Goal: Task Accomplishment & Management: Complete application form

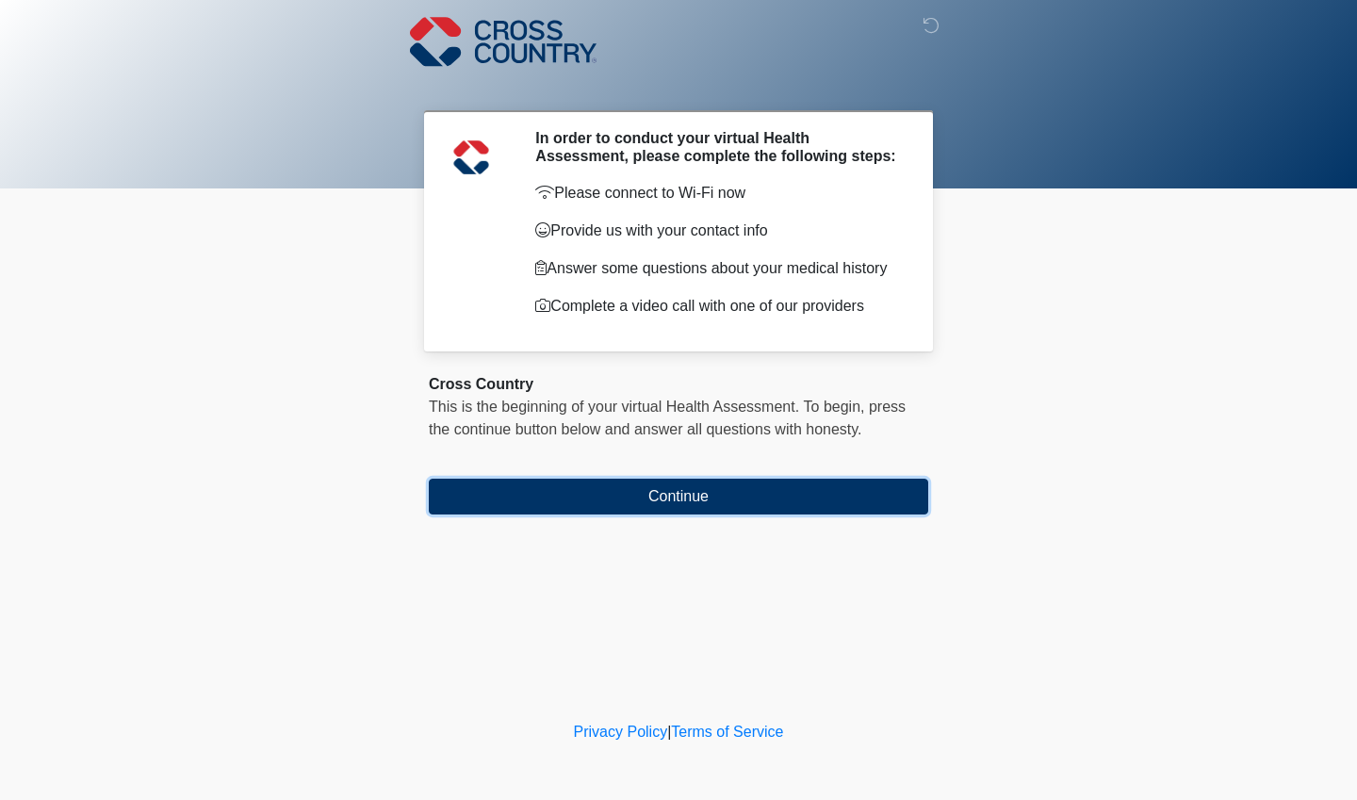
click at [836, 514] on button "Continue" at bounding box center [679, 497] width 500 height 36
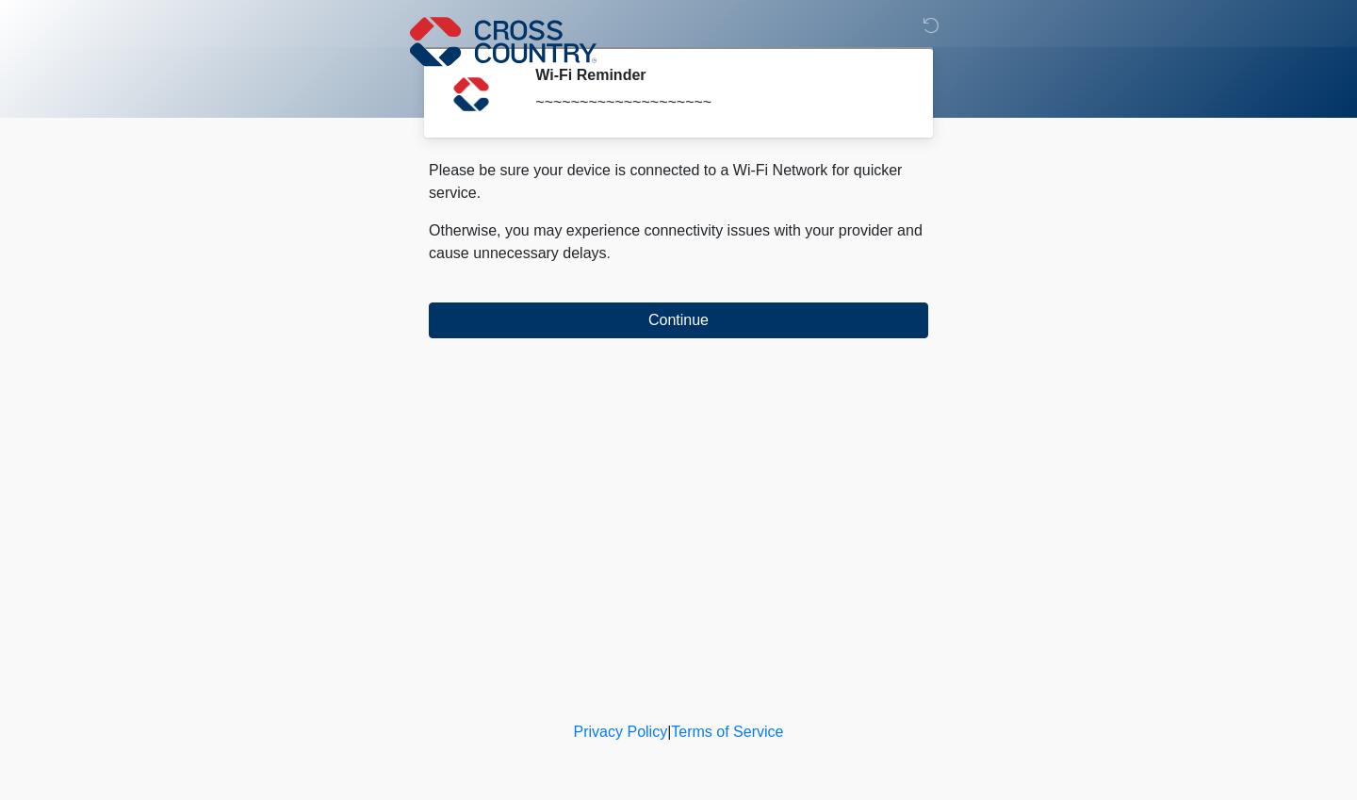
click at [839, 358] on div "‎ ‎ ‎ Wi-Fi Reminder ~~~~~~~~~~~~~~~~~~~~ Please connect to Wi-Fi now Provide u…" at bounding box center [679, 359] width 566 height 680
click at [881, 323] on button "Continue" at bounding box center [679, 321] width 500 height 36
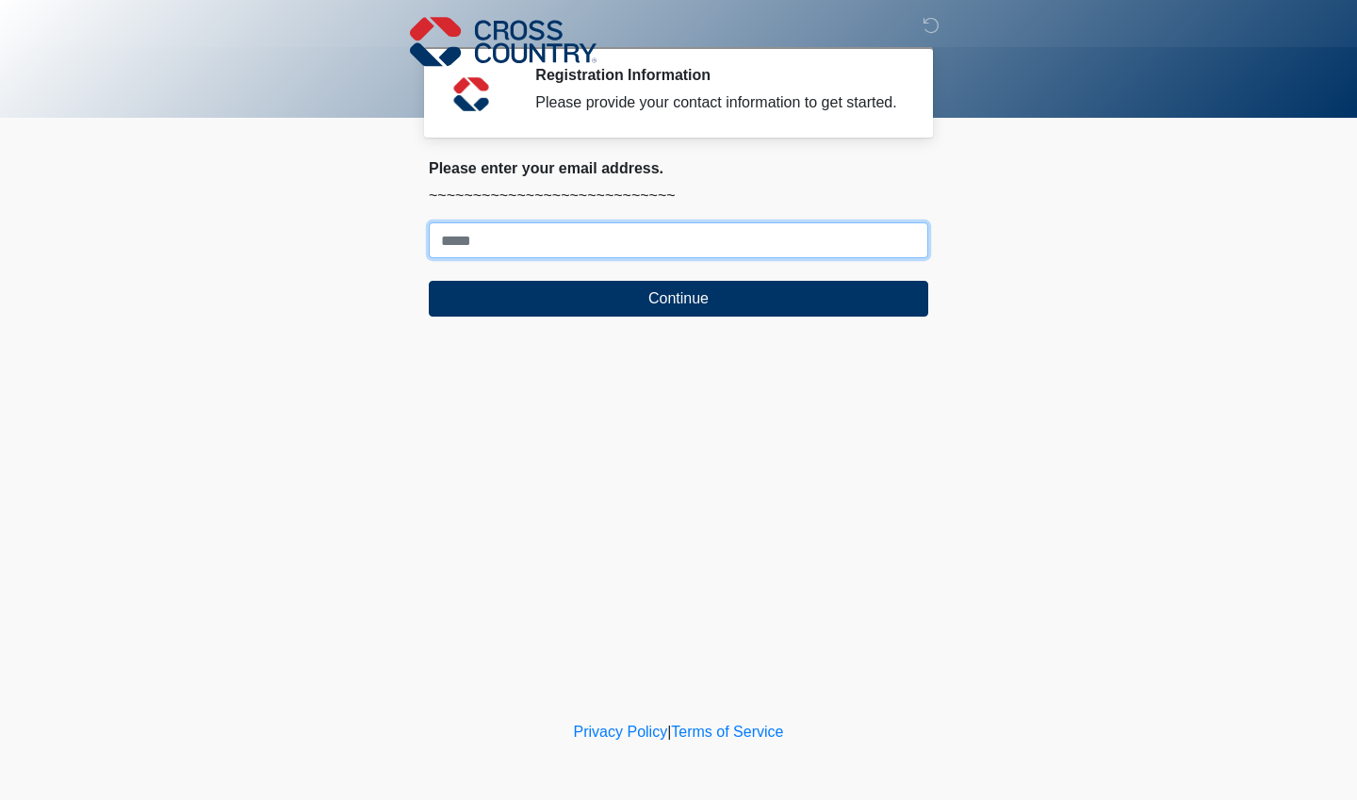
click at [906, 249] on input "Where should we email your response?" at bounding box center [679, 240] width 500 height 36
type input "**********"
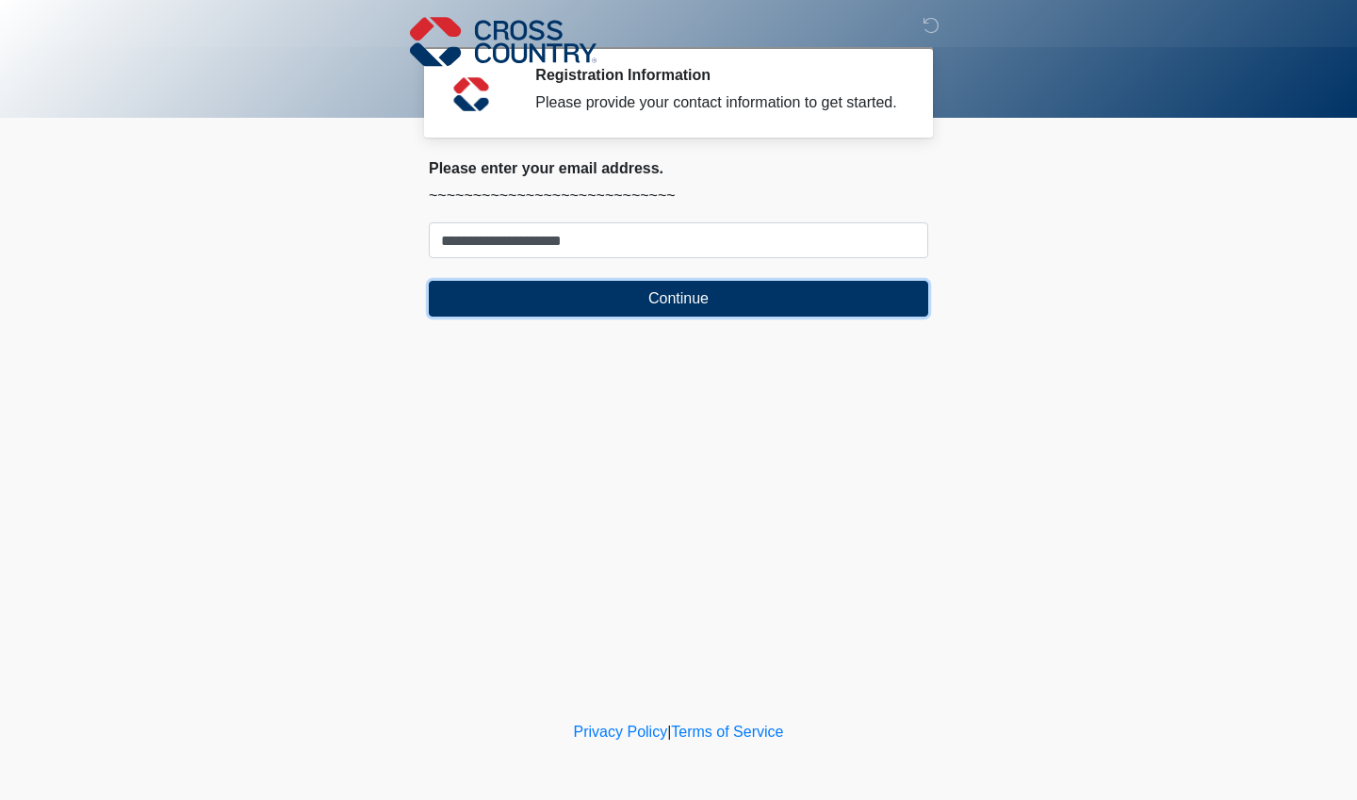
click at [858, 315] on button "Continue" at bounding box center [679, 299] width 500 height 36
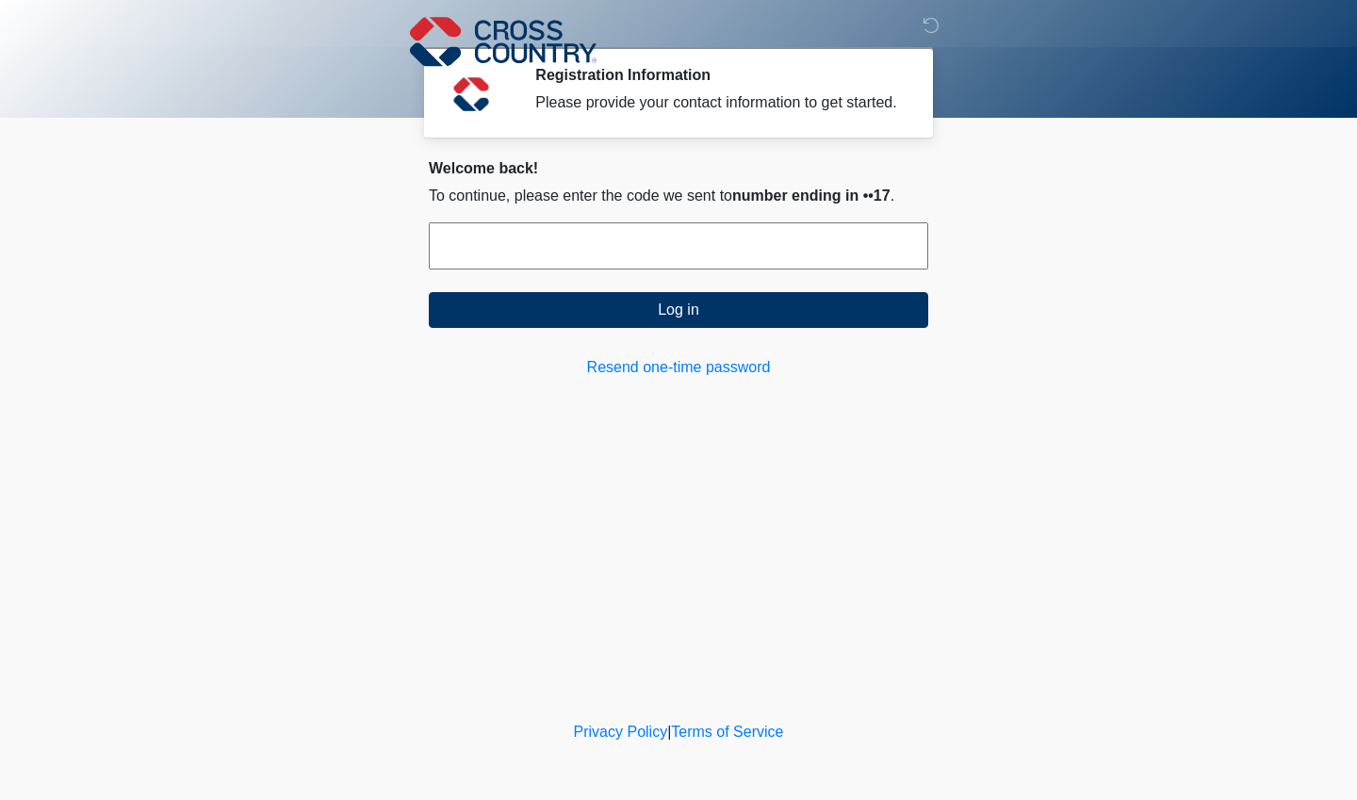
click at [864, 240] on input "text" at bounding box center [679, 245] width 500 height 47
type input "******"
click at [906, 320] on button "Log in" at bounding box center [679, 310] width 500 height 36
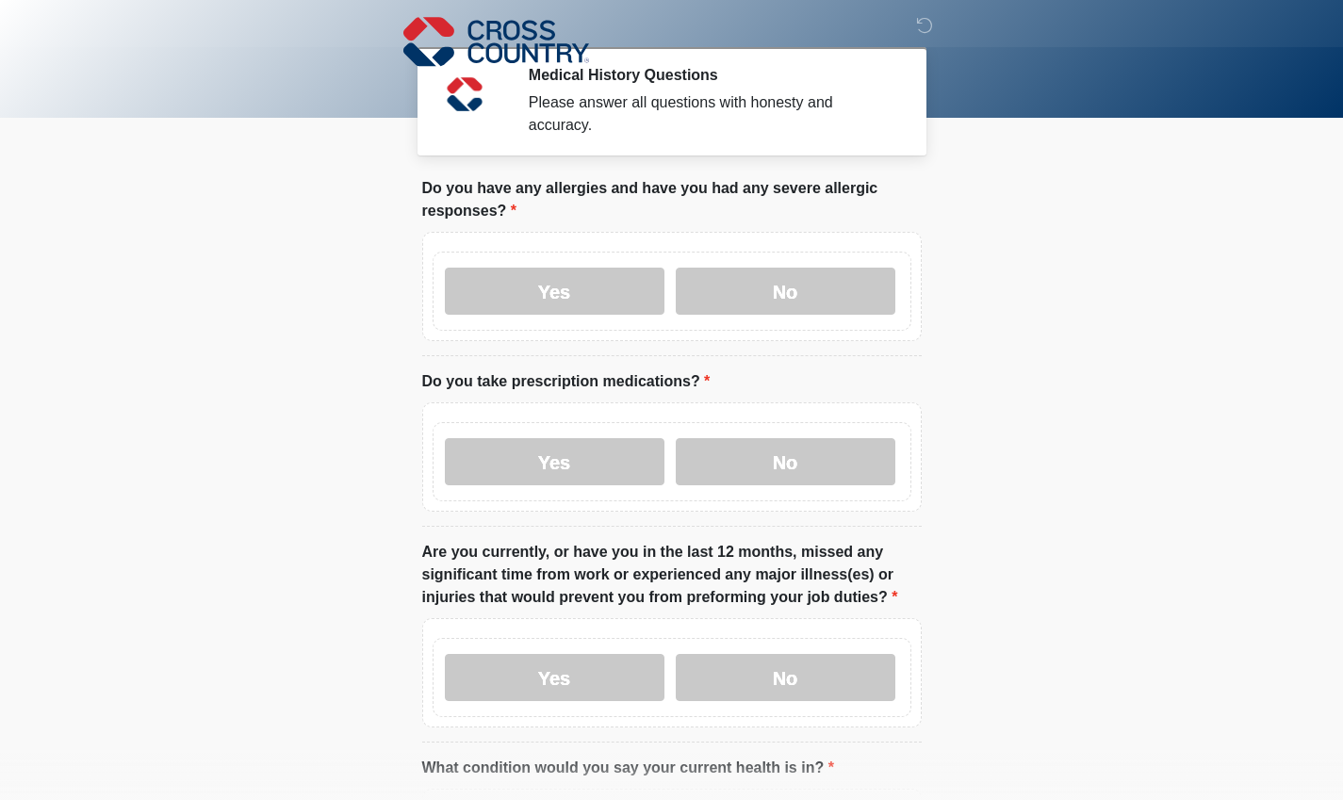
click at [597, 278] on label "Yes" at bounding box center [555, 291] width 220 height 47
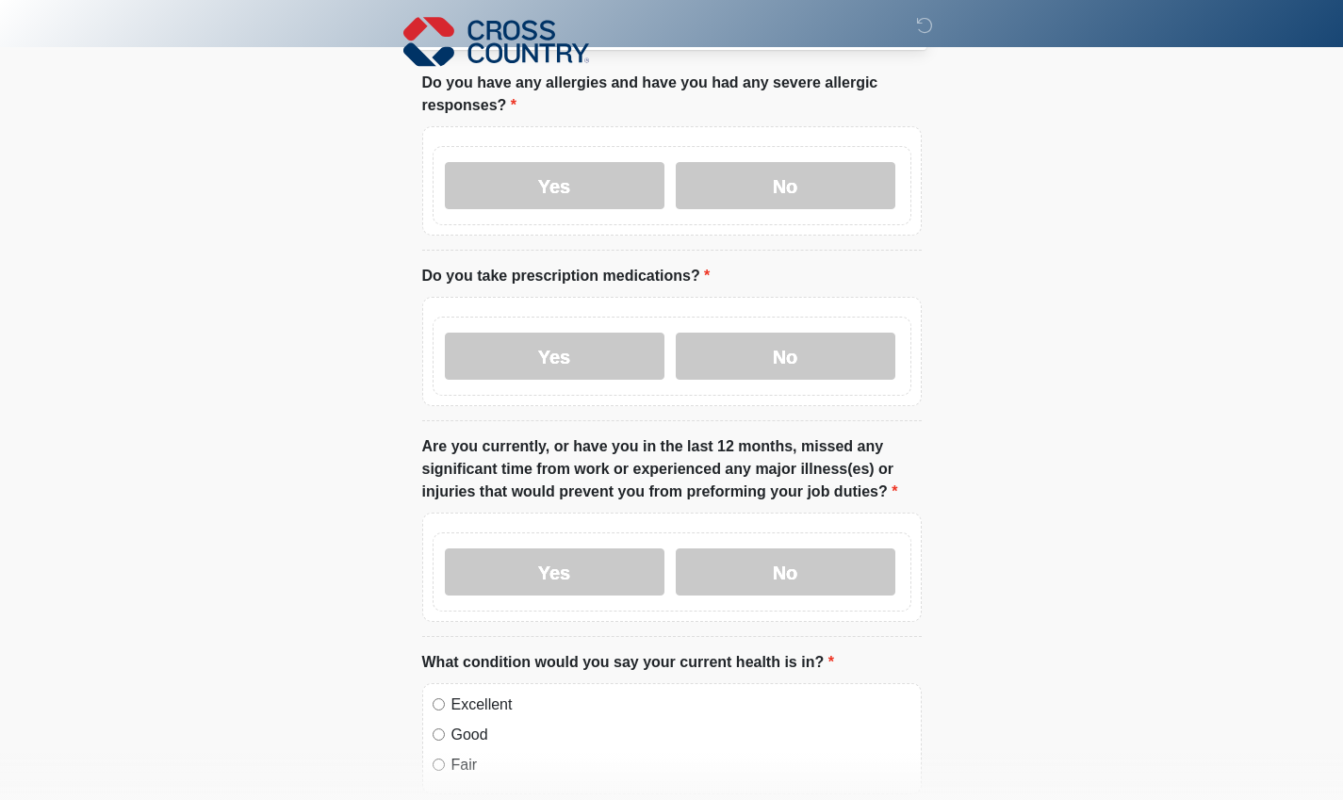
scroll to position [107, 0]
click at [819, 332] on label "No" at bounding box center [786, 355] width 220 height 47
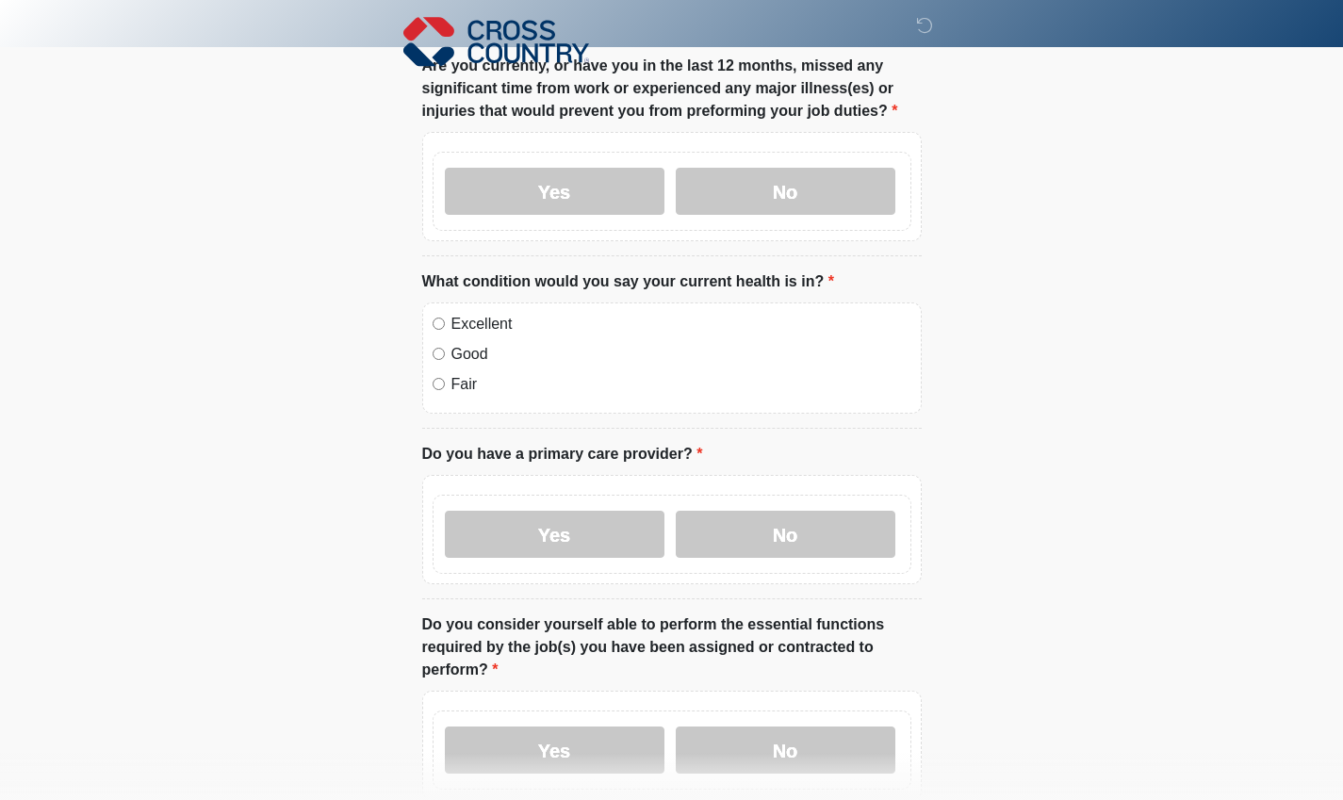
scroll to position [494, 0]
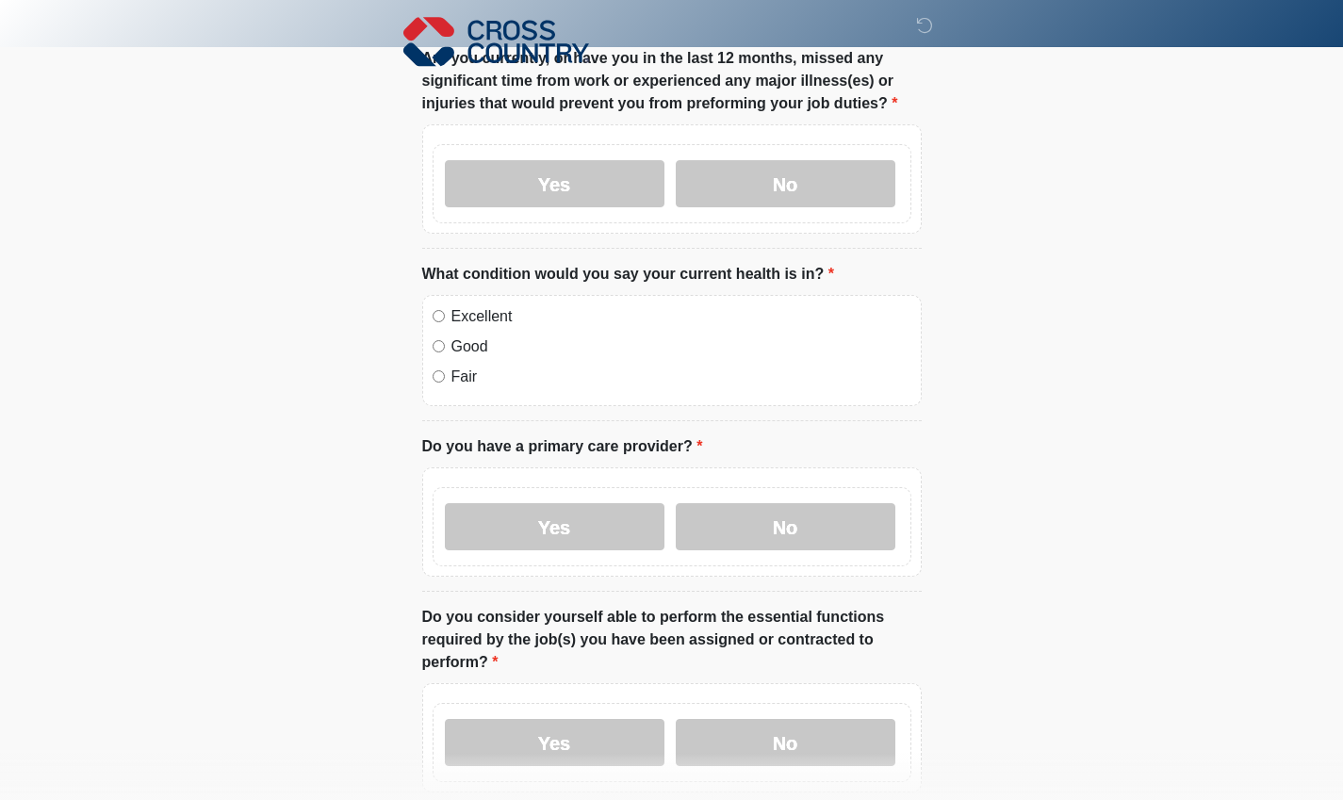
click at [794, 514] on label "No" at bounding box center [786, 526] width 220 height 47
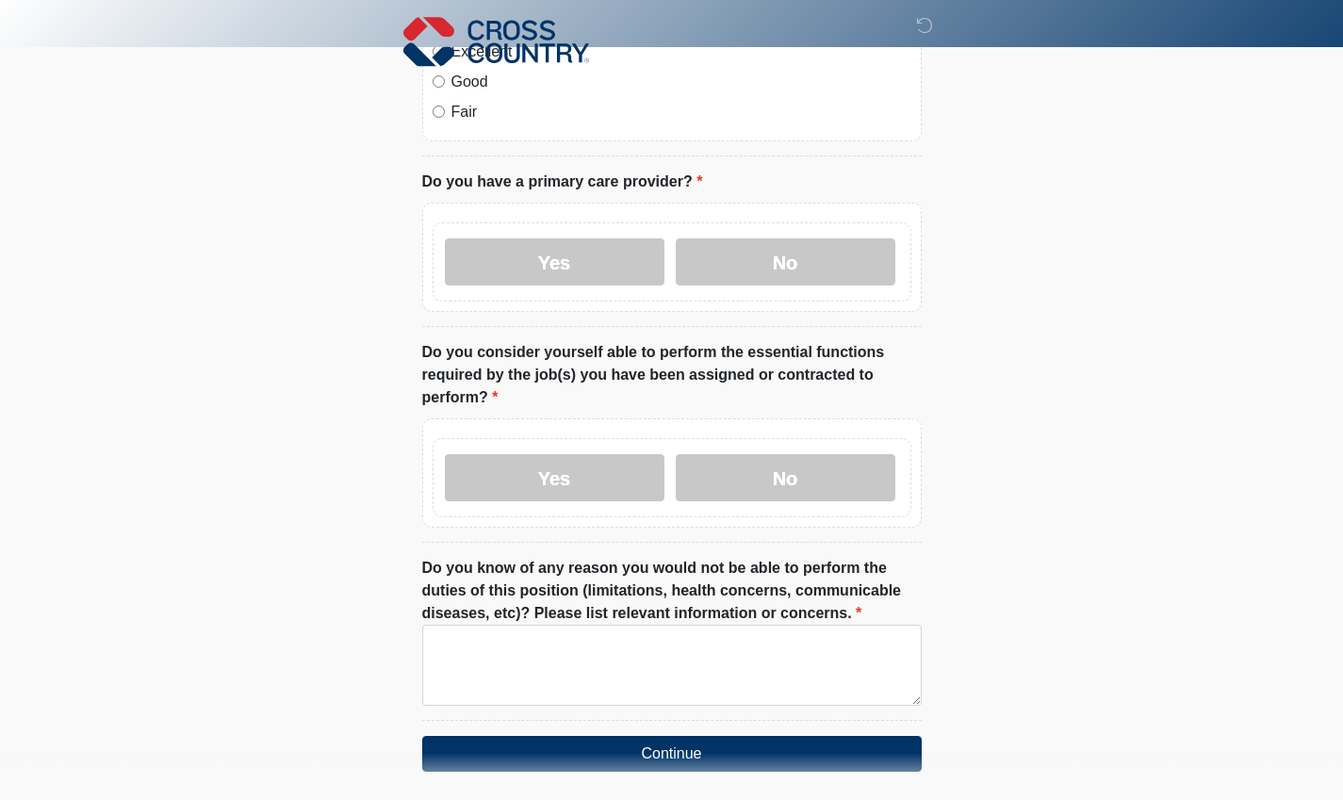
scroll to position [761, 0]
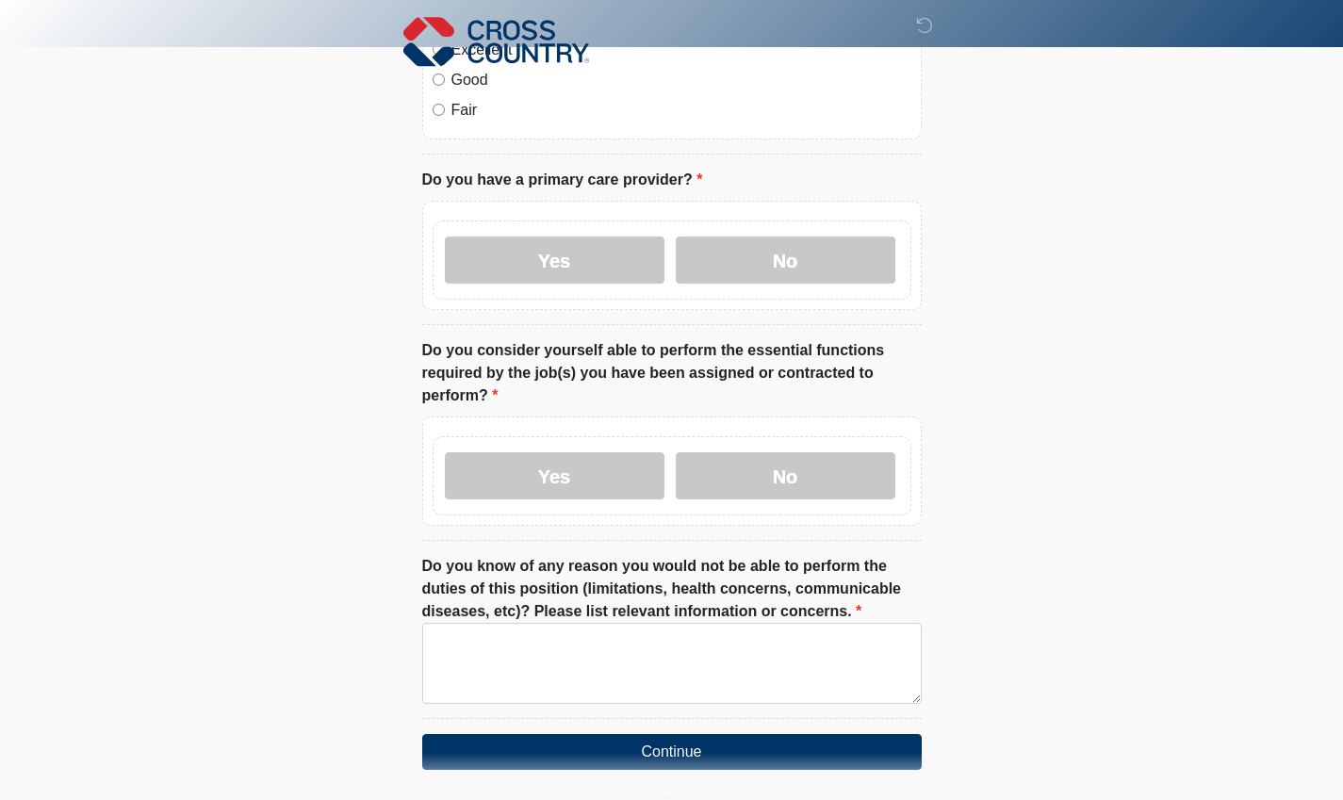
click at [580, 478] on label "Yes" at bounding box center [555, 475] width 220 height 47
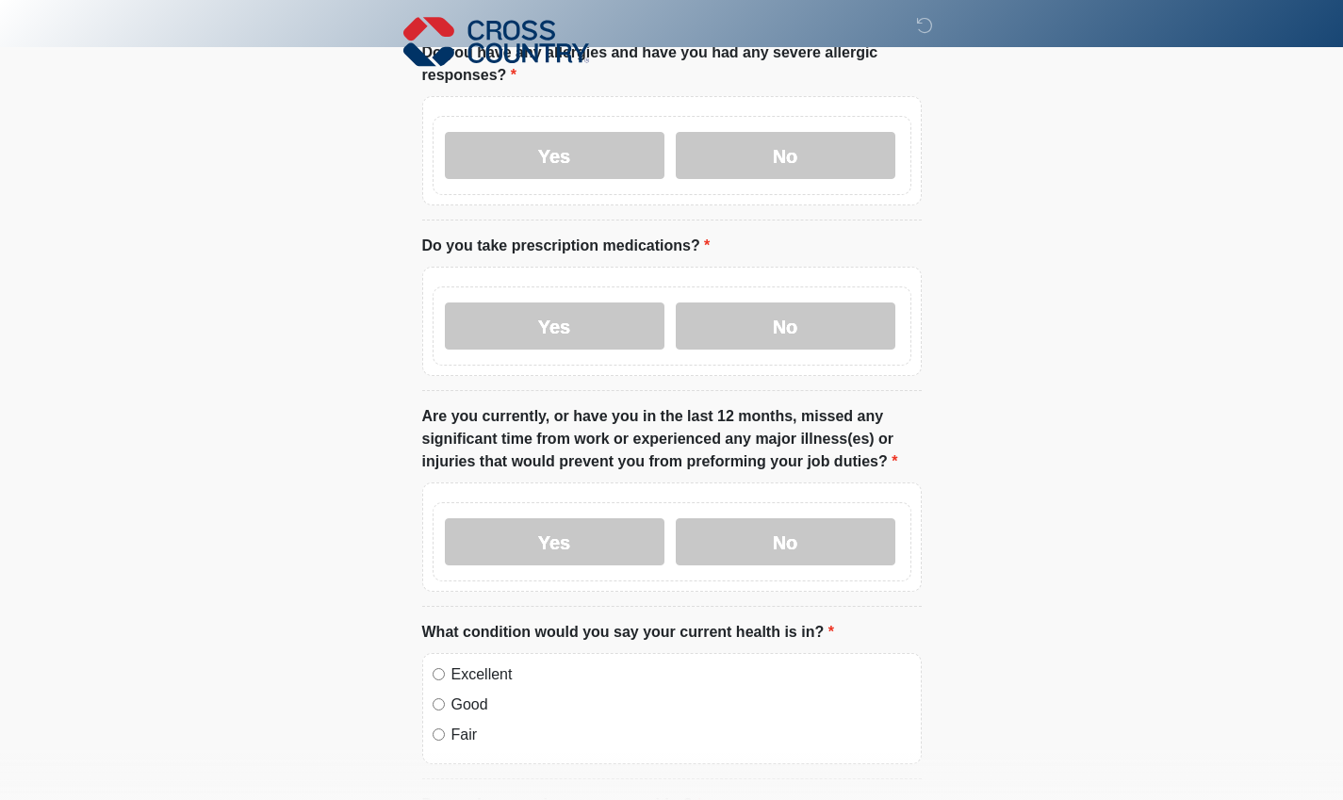
scroll to position [148, 0]
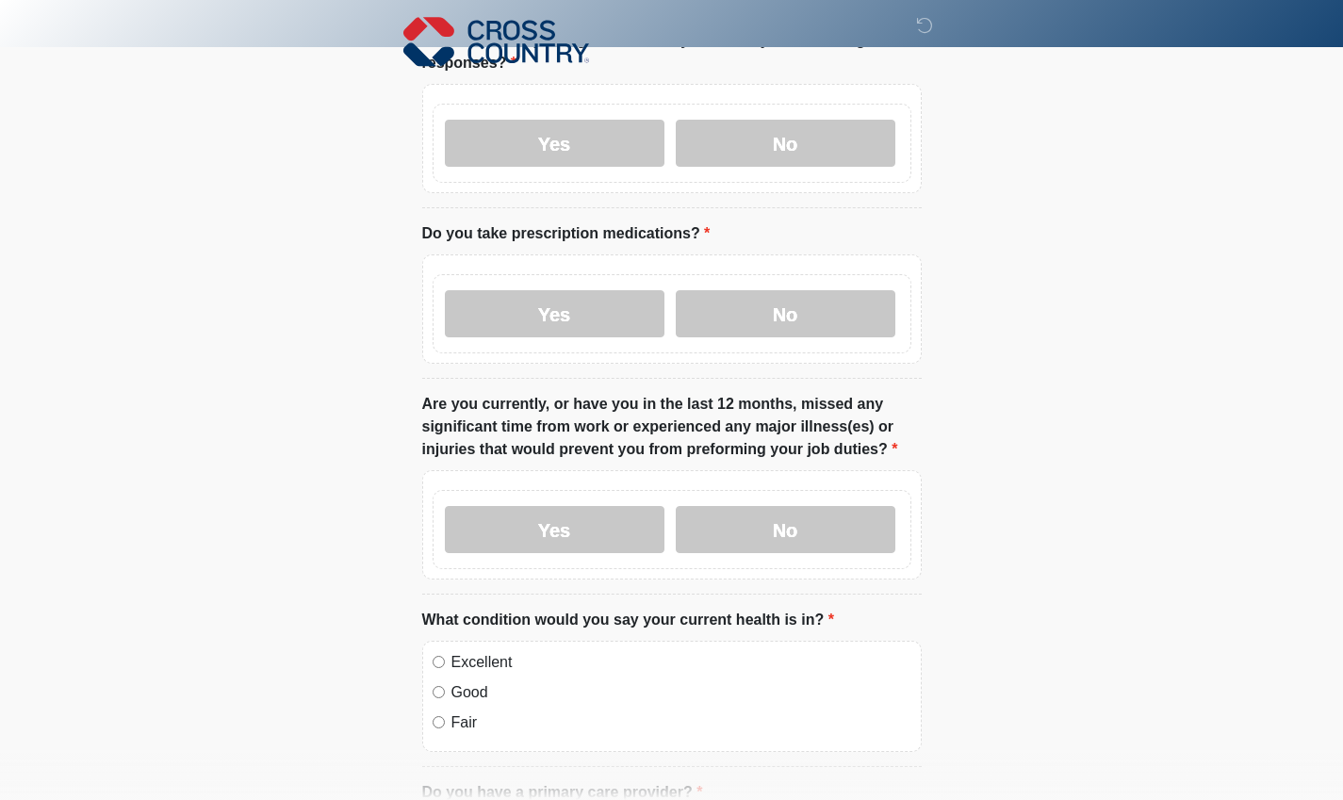
click at [811, 512] on label "No" at bounding box center [786, 529] width 220 height 47
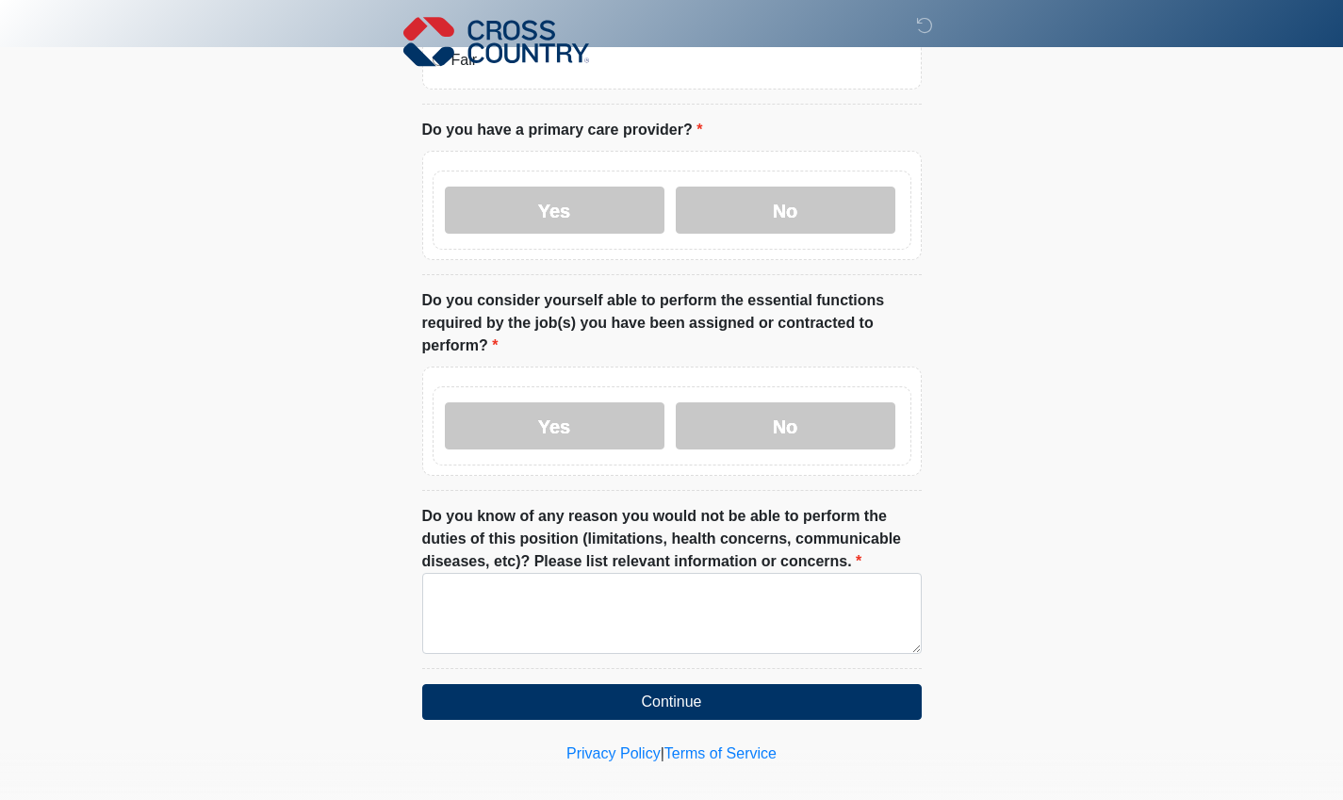
scroll to position [811, 0]
click at [796, 575] on textarea "Do you know of any reason you would not be able to perform the duties of this p…" at bounding box center [672, 613] width 500 height 81
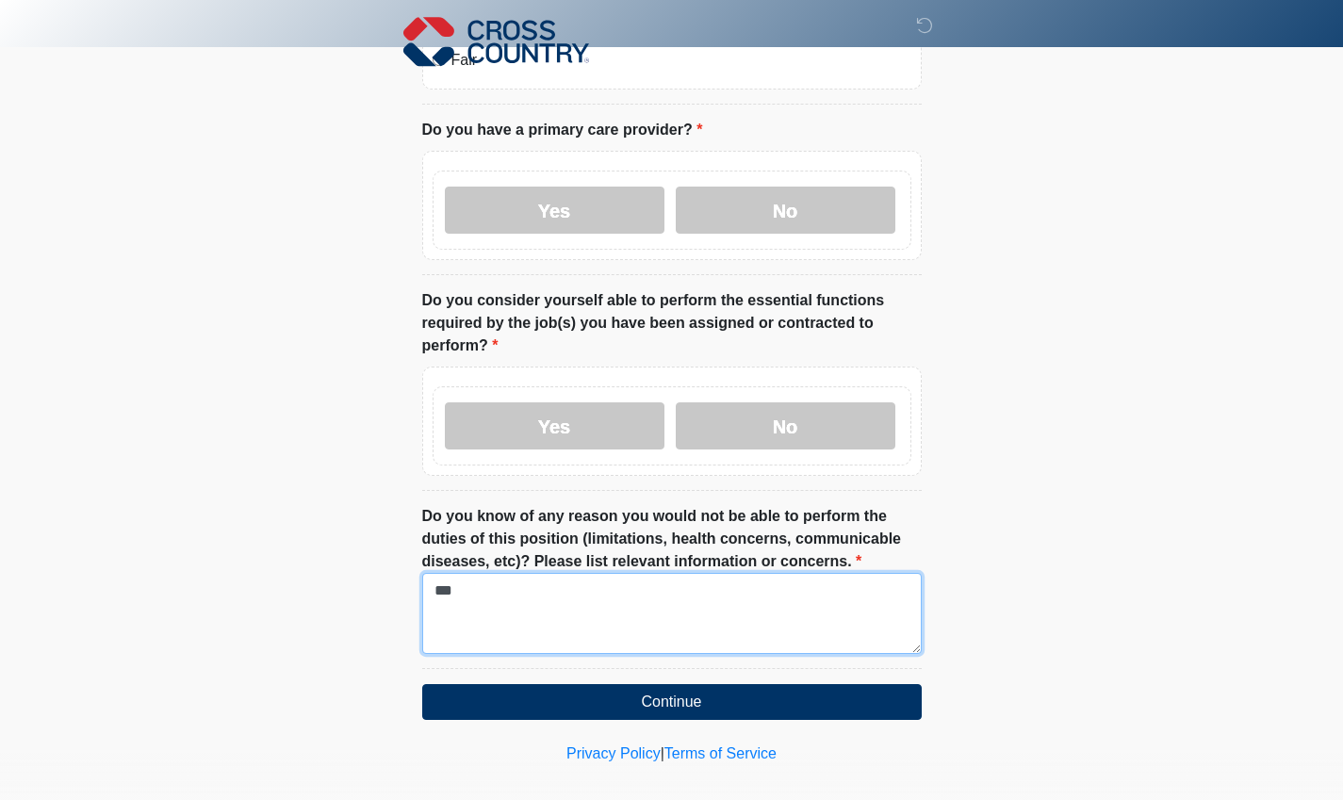
type textarea "***"
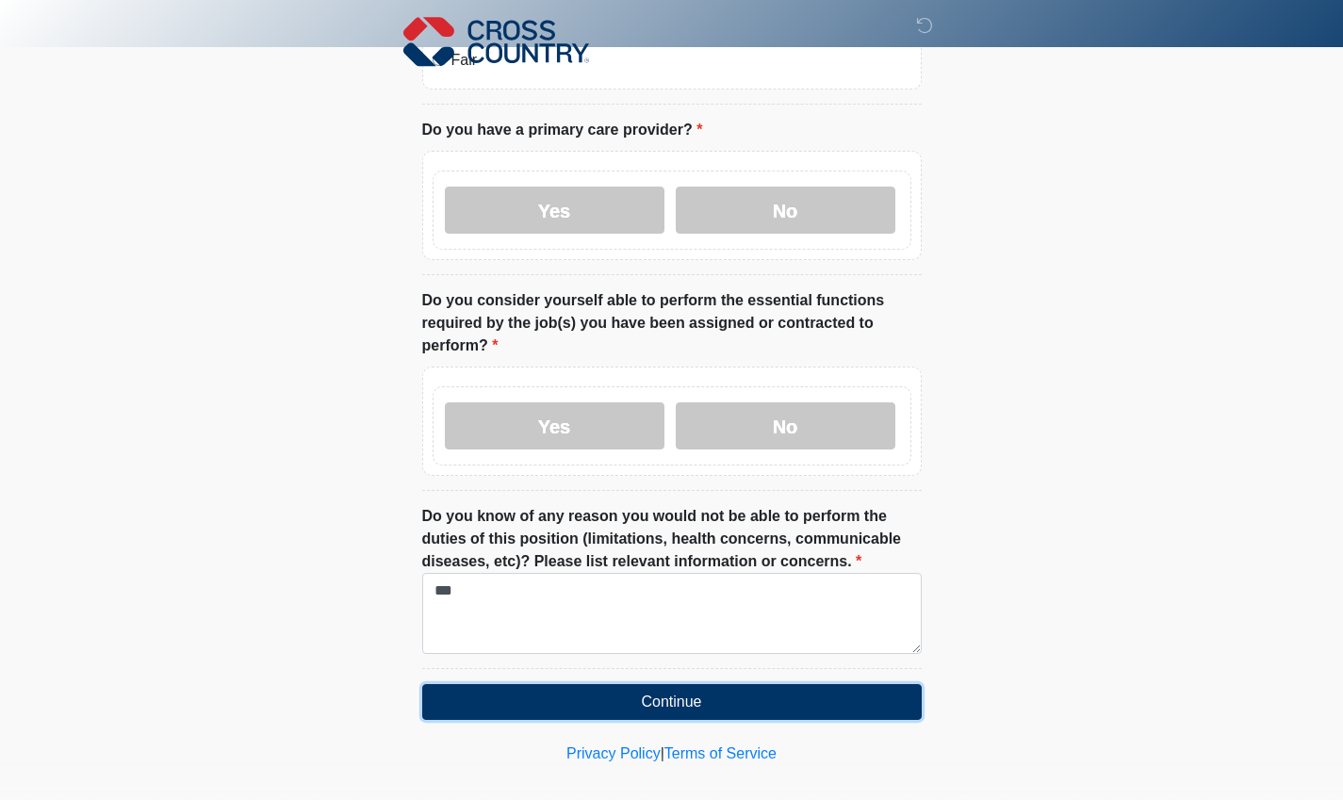
click at [838, 684] on button "Continue" at bounding box center [672, 702] width 500 height 36
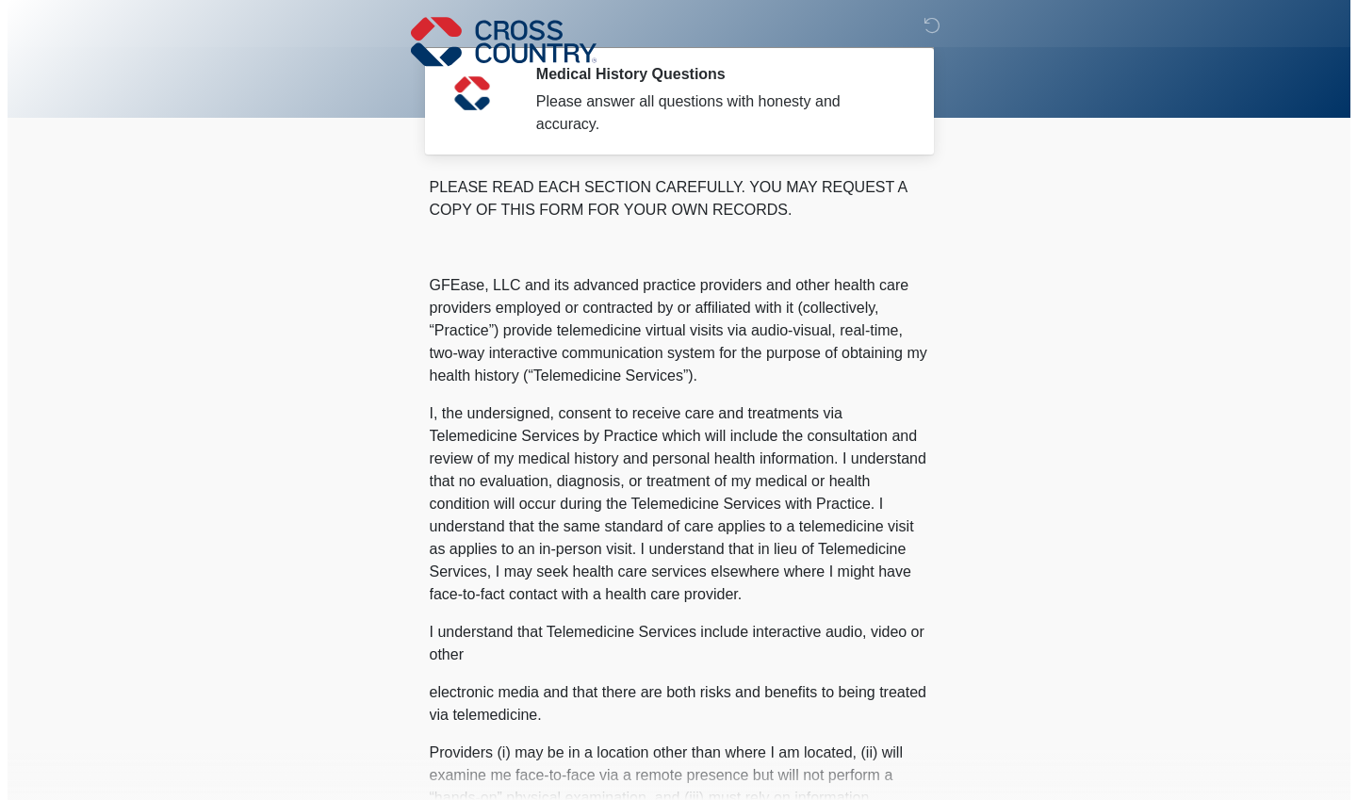
scroll to position [0, 0]
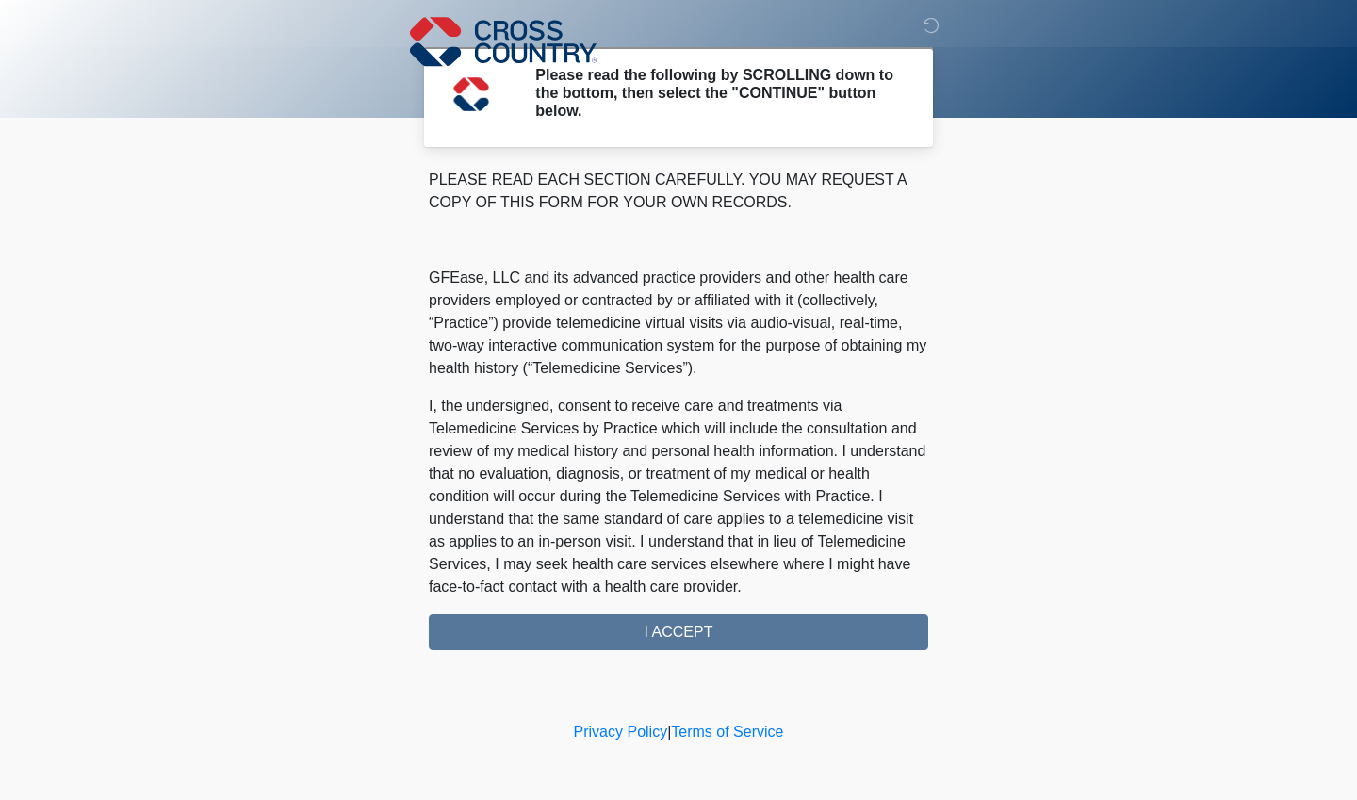
click at [898, 630] on div "PLEASE READ EACH SECTION CAREFULLY. YOU MAY REQUEST A COPY OF THIS FORM FOR YOU…" at bounding box center [679, 410] width 500 height 482
click at [895, 632] on div "PLEASE READ EACH SECTION CAREFULLY. YOU MAY REQUEST A COPY OF THIS FORM FOR YOU…" at bounding box center [679, 410] width 500 height 482
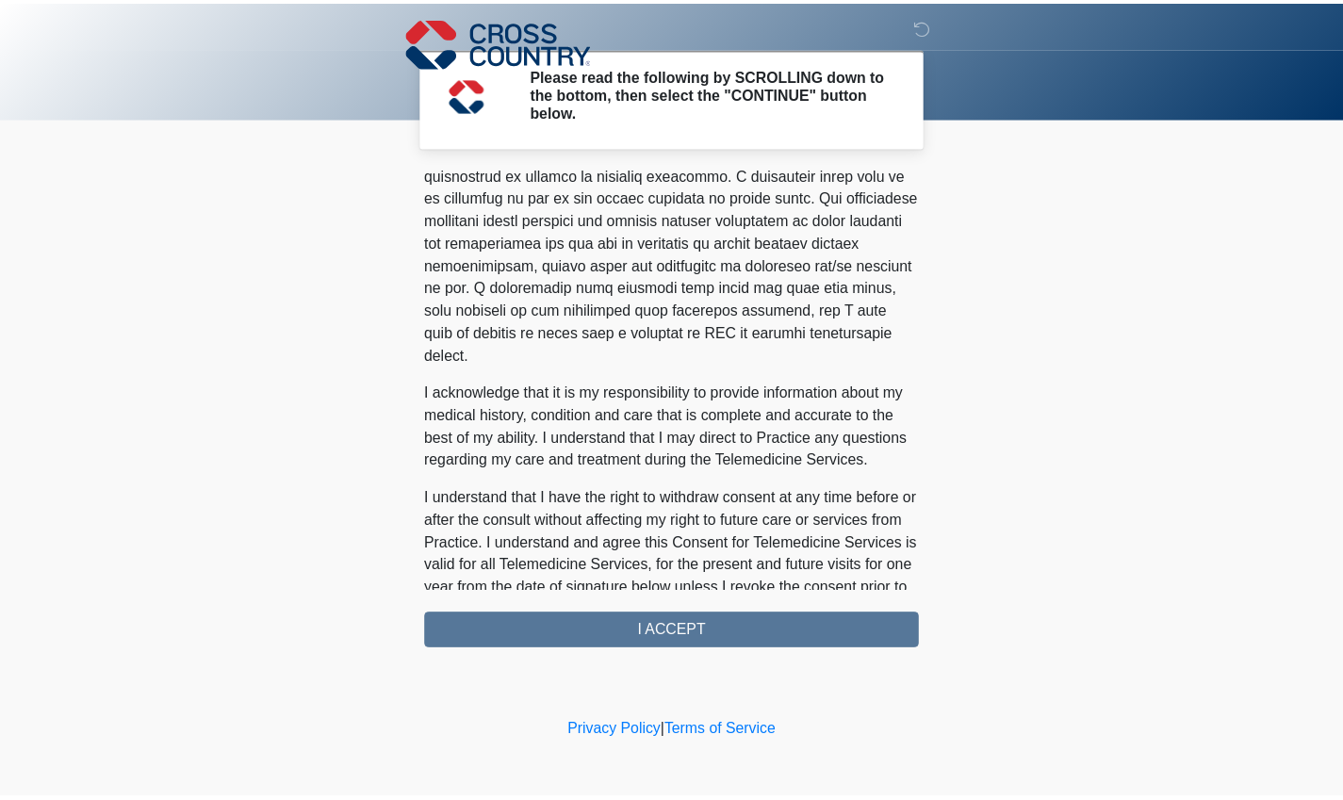
scroll to position [1085, 0]
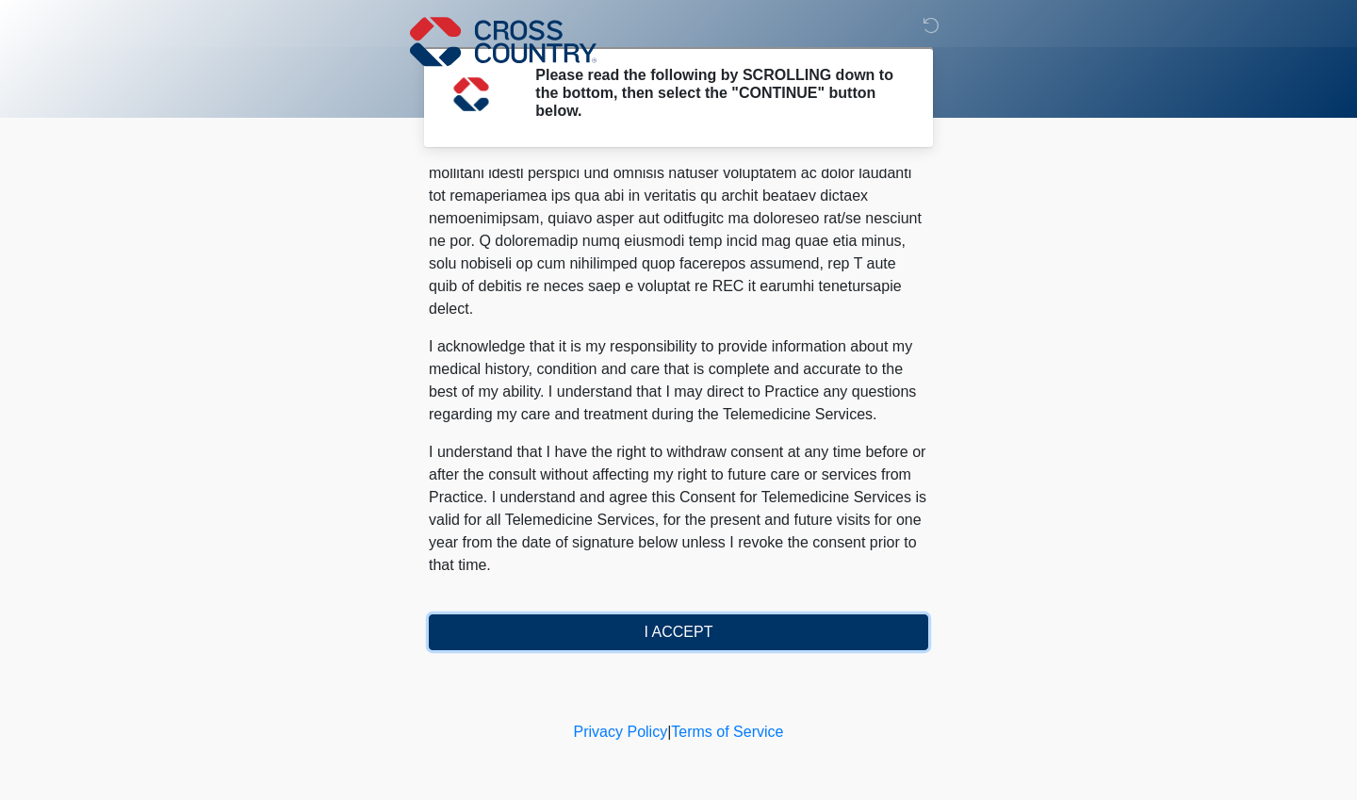
click at [857, 639] on button "I ACCEPT" at bounding box center [679, 633] width 500 height 36
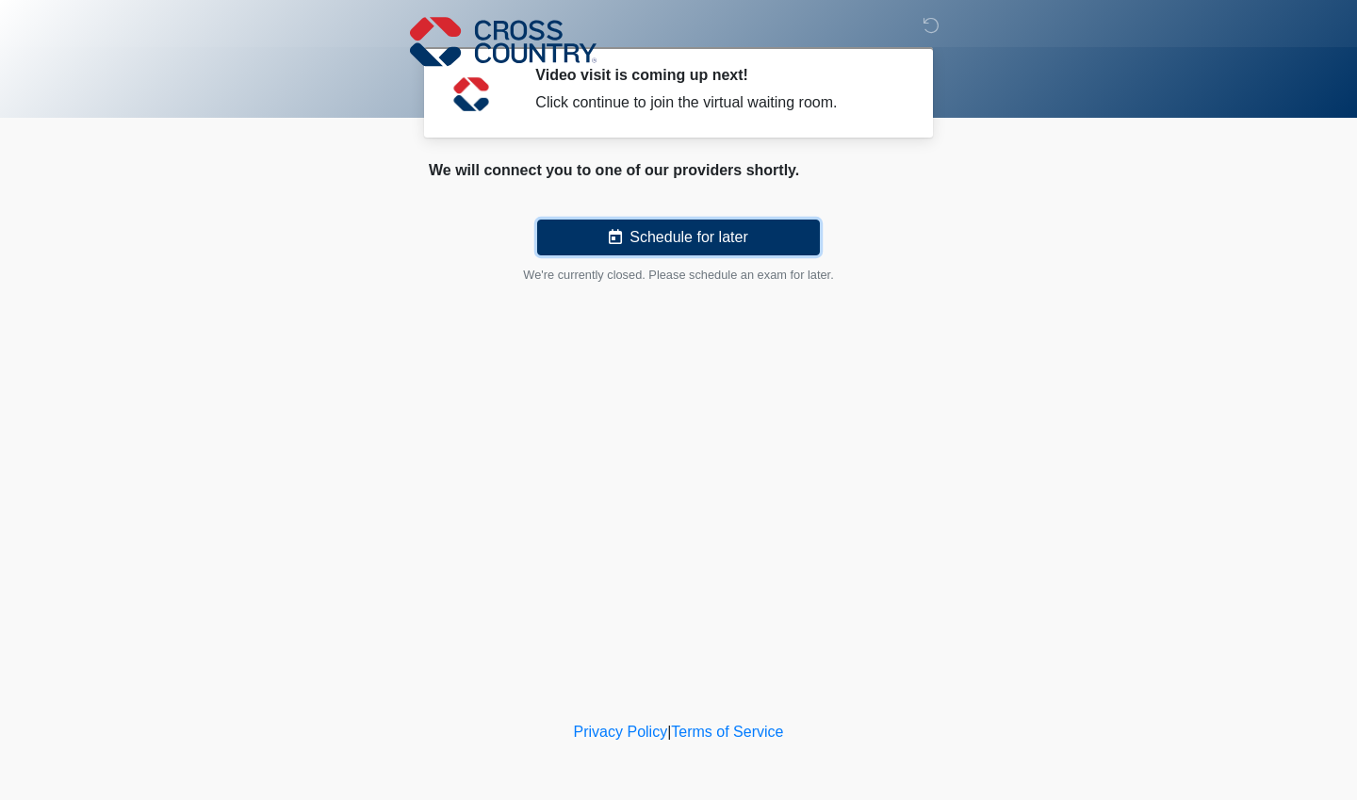
click at [763, 243] on button "Schedule for later" at bounding box center [678, 238] width 283 height 36
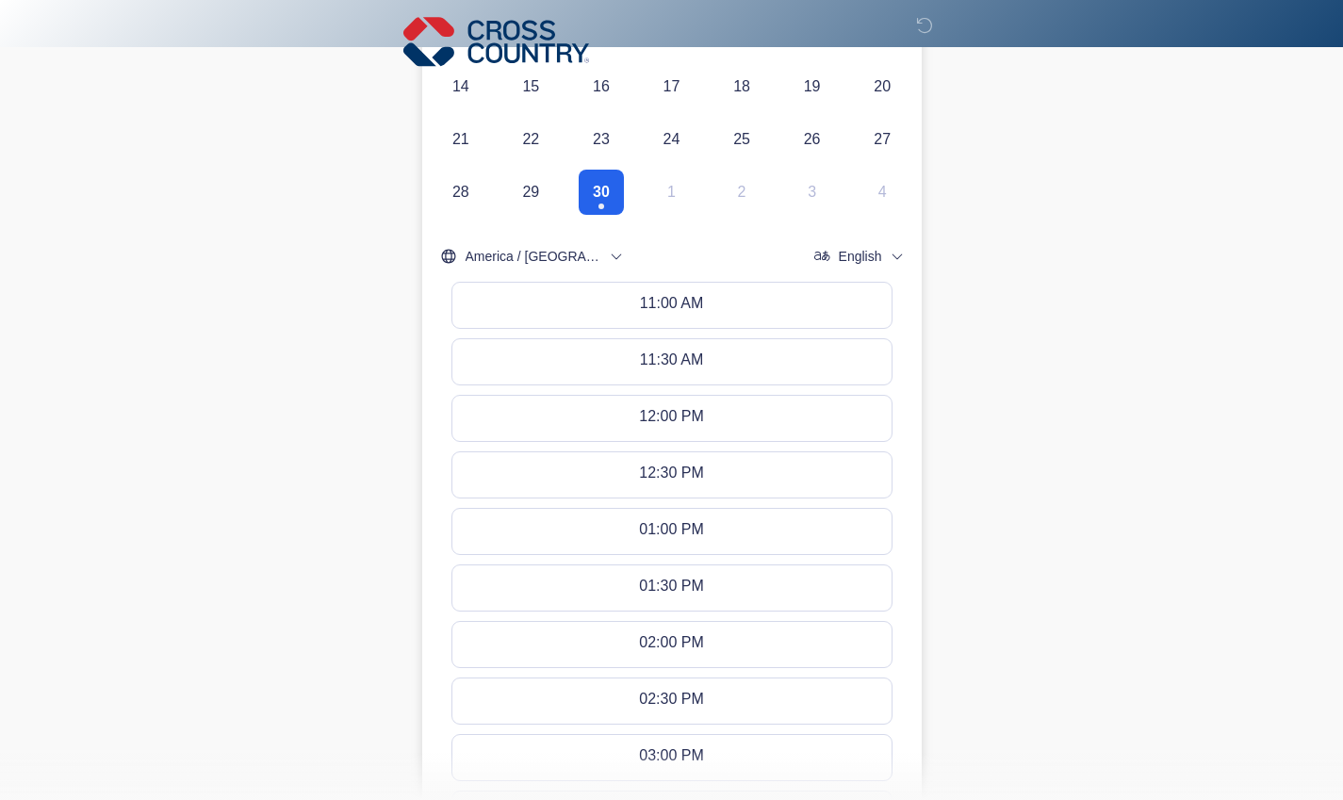
scroll to position [461, 0]
click at [825, 430] on button "12:00 PM" at bounding box center [671, 418] width 439 height 45
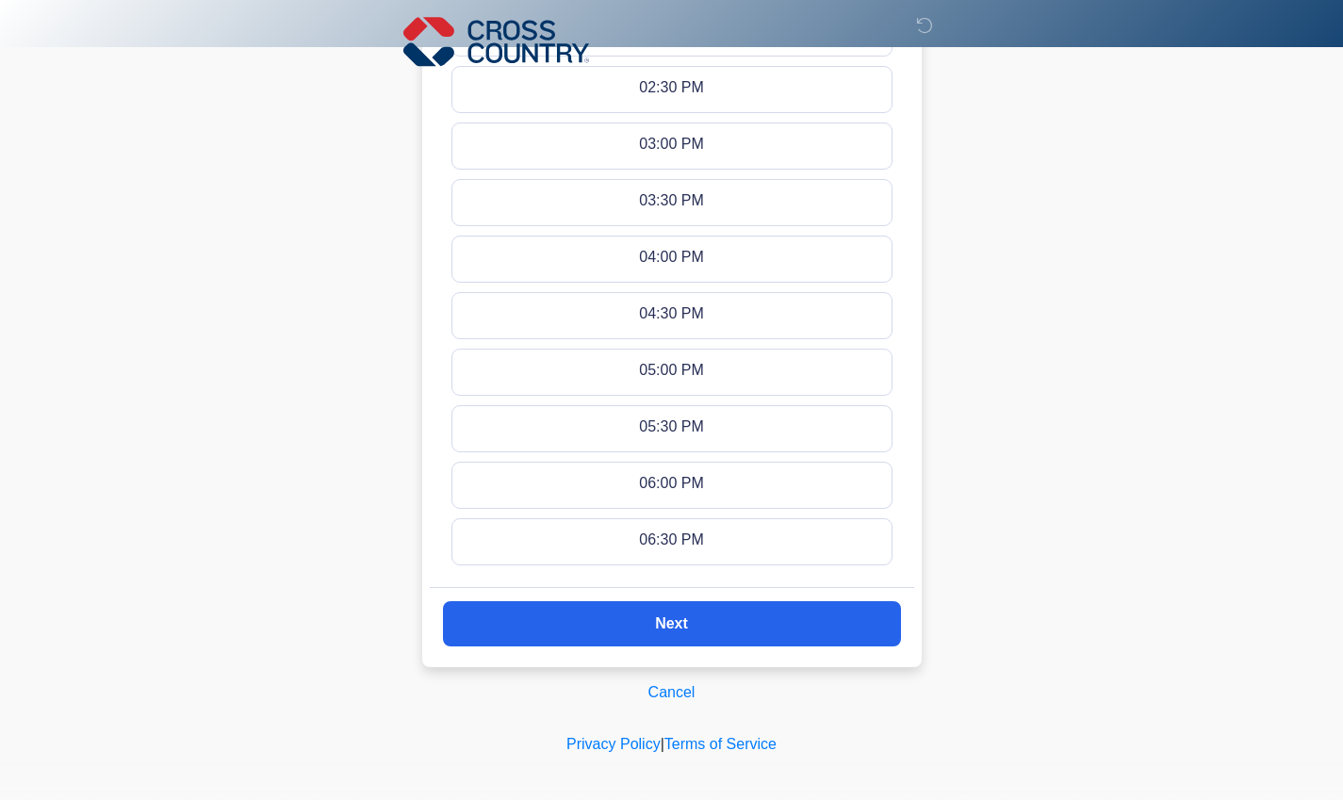
scroll to position [1072, 0]
click at [846, 631] on button "Next" at bounding box center [672, 624] width 458 height 45
